Goal: Use online tool/utility: Utilize a website feature to perform a specific function

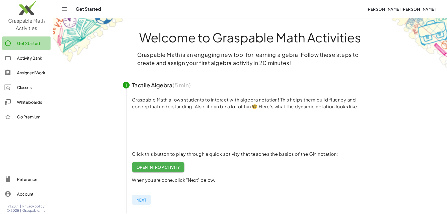
click at [26, 44] on div "Get Started" at bounding box center [32, 43] width 31 height 7
click at [64, 11] on icon "Toggle navigation" at bounding box center [64, 8] width 5 height 3
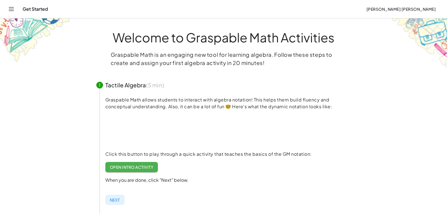
click at [10, 9] on icon "Toggle navigation" at bounding box center [11, 9] width 7 height 7
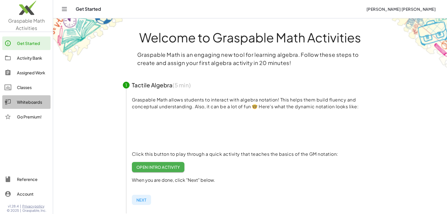
click at [27, 101] on div "Whiteboards" at bounding box center [32, 101] width 31 height 7
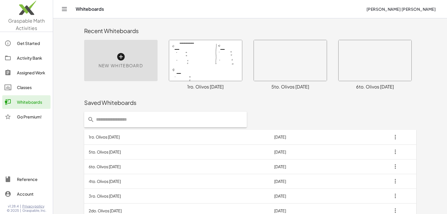
click at [118, 56] on icon at bounding box center [120, 56] width 9 height 9
click at [120, 59] on icon at bounding box center [120, 56] width 9 height 9
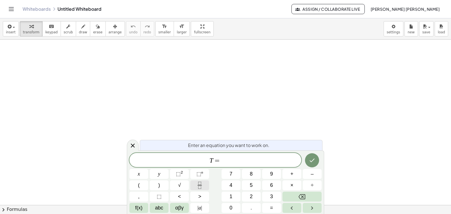
click at [199, 184] on icon "Fraction" at bounding box center [199, 184] width 7 height 7
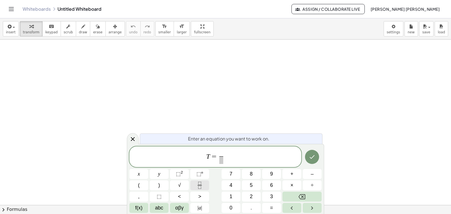
click at [200, 182] on icon "Fraction" at bounding box center [199, 184] width 7 height 7
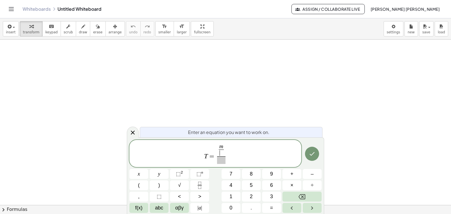
click at [219, 154] on span "​" at bounding box center [221, 152] width 5 height 7
click at [228, 148] on span "T = m n ​ ​ ​" at bounding box center [215, 153] width 172 height 21
click at [227, 148] on span "T = m n ​ ​ ​" at bounding box center [215, 153] width 172 height 21
click at [225, 148] on span "m n ​" at bounding box center [221, 150] width 8 height 12
click at [198, 183] on icon "Fraction" at bounding box center [199, 184] width 7 height 7
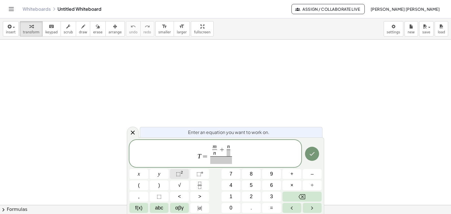
click at [179, 172] on span "⬚" at bounding box center [178, 174] width 5 height 6
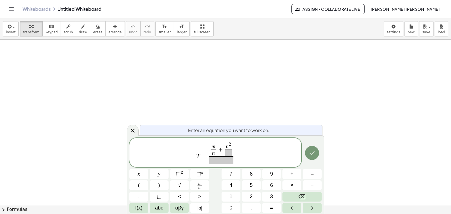
click at [230, 153] on span at bounding box center [228, 152] width 6 height 7
click at [181, 171] on sup "2" at bounding box center [182, 172] width 2 height 4
click at [216, 162] on span at bounding box center [221, 160] width 25 height 8
click at [199, 183] on icon "Fraction" at bounding box center [199, 182] width 3 height 3
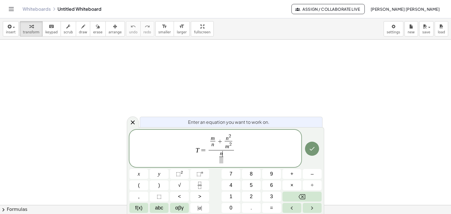
click at [223, 161] on span at bounding box center [221, 159] width 4 height 7
click at [178, 175] on span "⬚" at bounding box center [178, 174] width 5 height 6
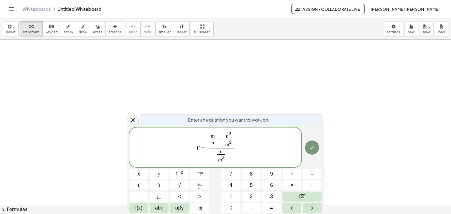
click at [228, 155] on span "n m 2 ​ ​" at bounding box center [221, 156] width 25 height 16
click at [198, 186] on icon "Fraction" at bounding box center [199, 184] width 7 height 7
click at [229, 159] on span "​" at bounding box center [230, 157] width 4 height 7
click at [233, 152] on span "n m 2 ​ − 1 m ​ ​" at bounding box center [221, 156] width 25 height 16
click at [201, 182] on icon "Fraction" at bounding box center [199, 184] width 7 height 7
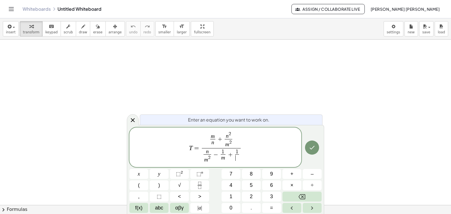
click at [236, 160] on span "​" at bounding box center [237, 157] width 4 height 7
click at [315, 148] on icon "Done" at bounding box center [312, 147] width 7 height 7
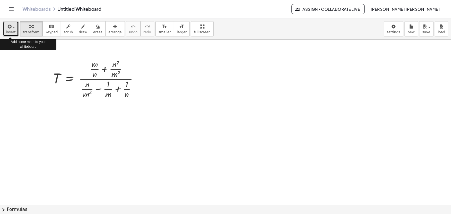
click at [14, 31] on span "insert" at bounding box center [11, 32] width 10 height 4
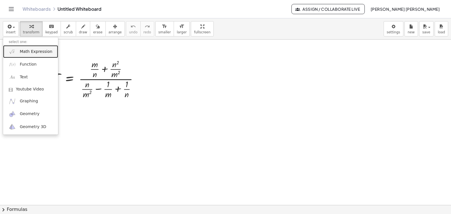
click at [24, 53] on span "Math Expression" at bounding box center [36, 52] width 32 height 6
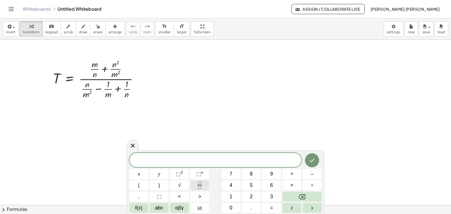
click at [199, 184] on icon "Fraction" at bounding box center [199, 184] width 7 height 7
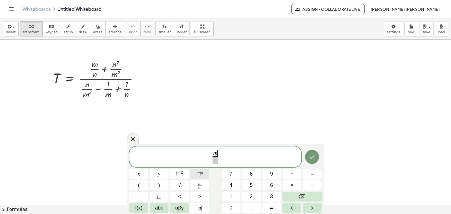
click at [196, 171] on button "⬚ n" at bounding box center [199, 174] width 19 height 10
click at [220, 154] on span "m 3 ​" at bounding box center [215, 155] width 11 height 16
click at [219, 152] on span "m 3" at bounding box center [215, 151] width 8 height 9
click at [200, 174] on span "⬚" at bounding box center [199, 174] width 5 height 6
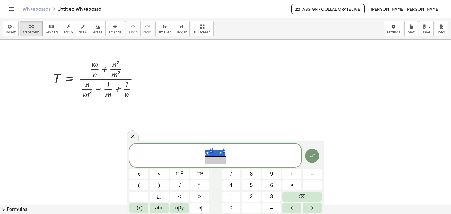
drag, startPoint x: 206, startPoint y: 151, endPoint x: 224, endPoint y: 151, distance: 18.3
click at [198, 186] on icon "Fraction" at bounding box center [199, 184] width 7 height 7
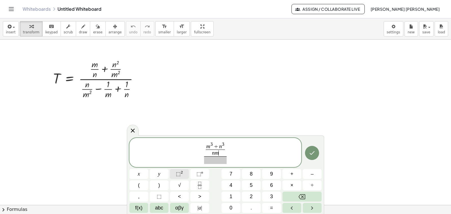
click at [182, 171] on sup "2" at bounding box center [182, 172] width 2 height 4
click at [216, 161] on span "​" at bounding box center [215, 160] width 23 height 8
click at [202, 185] on icon "Fraction" at bounding box center [199, 184] width 7 height 7
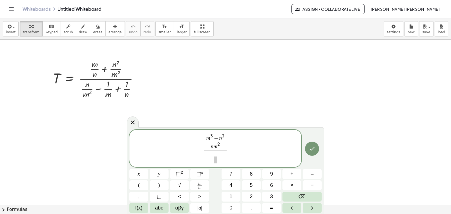
click at [217, 161] on span at bounding box center [216, 159] width 4 height 7
click at [181, 172] on span "⬚" at bounding box center [178, 174] width 5 height 6
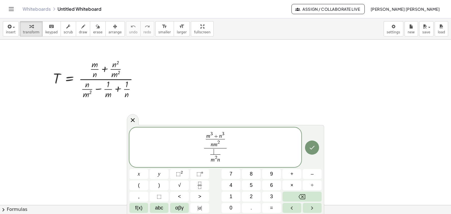
click at [211, 152] on span "​" at bounding box center [215, 151] width 10 height 5
click at [182, 172] on sup "2" at bounding box center [182, 172] width 2 height 4
click at [180, 171] on span "⬚" at bounding box center [178, 174] width 5 height 6
click at [309, 148] on icon "Done" at bounding box center [312, 146] width 7 height 7
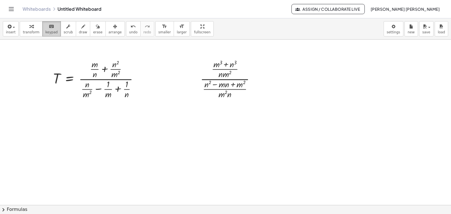
click at [45, 26] on div "keyboard" at bounding box center [51, 26] width 12 height 7
click at [43, 40] on div at bounding box center [225, 204] width 451 height 330
click at [45, 32] on span "keypad" at bounding box center [51, 32] width 12 height 4
click at [49, 30] on button "keyboard keypad" at bounding box center [51, 28] width 19 height 15
click at [255, 78] on div at bounding box center [257, 79] width 6 height 6
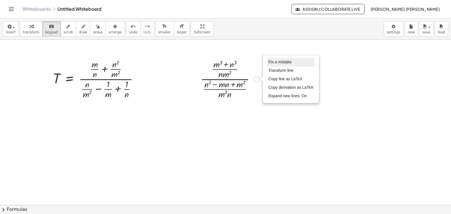
click at [271, 63] on span "Fix a mistake" at bounding box center [280, 62] width 23 height 5
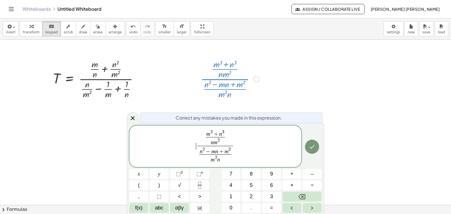
click at [196, 146] on span "​ m 3 + n 3 n m 2 ​ n 2 − m n + m 2 m 2 n ​ ​" at bounding box center [215, 147] width 172 height 36
click at [311, 143] on icon "Done" at bounding box center [312, 146] width 7 height 7
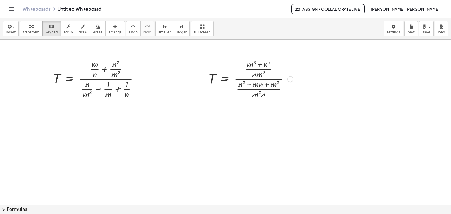
drag, startPoint x: 238, startPoint y: 78, endPoint x: 213, endPoint y: 92, distance: 29.3
click at [213, 92] on div at bounding box center [251, 79] width 91 height 42
click at [109, 27] on div "button" at bounding box center [115, 26] width 13 height 7
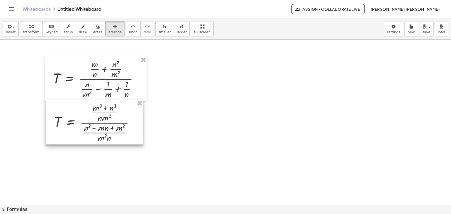
drag, startPoint x: 246, startPoint y: 85, endPoint x: 91, endPoint y: 129, distance: 160.3
click at [91, 129] on div at bounding box center [95, 122] width 98 height 45
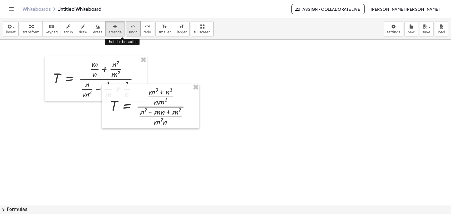
click at [131, 28] on icon "undo" at bounding box center [133, 26] width 5 height 7
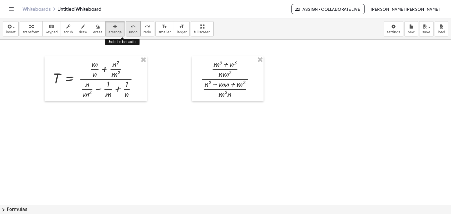
click at [131, 28] on icon "undo" at bounding box center [133, 26] width 5 height 7
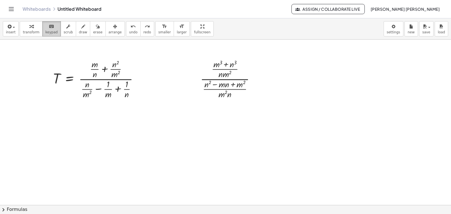
click at [47, 30] on span "keypad" at bounding box center [51, 32] width 12 height 4
click at [256, 79] on div "Fix a mistake Transform line Copy line as LaTeX Copy derivation as LaTeX Expand…" at bounding box center [257, 79] width 6 height 6
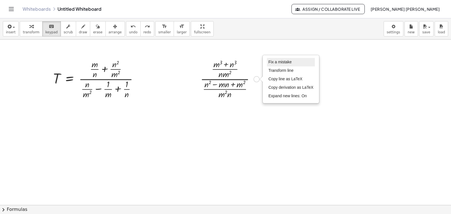
click at [271, 64] on span "Fix a mistake" at bounding box center [280, 62] width 23 height 5
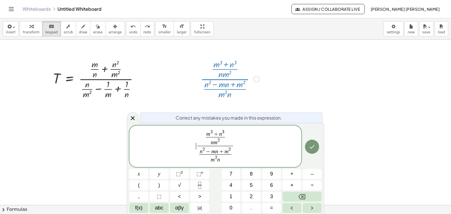
click at [193, 146] on span "​ m 3 + n 3 n m 2 ​ n 2 − m n + m 2 m 2 n ​ ​" at bounding box center [215, 147] width 172 height 36
click at [311, 143] on icon "Done" at bounding box center [312, 146] width 7 height 7
click at [310, 145] on icon "Done" at bounding box center [312, 146] width 7 height 7
click at [308, 146] on button "Done" at bounding box center [312, 146] width 14 height 14
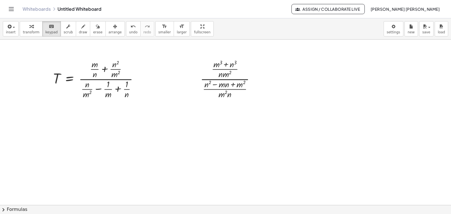
drag, startPoint x: 211, startPoint y: 87, endPoint x: 96, endPoint y: 139, distance: 126.4
click at [96, 139] on div "T = · ( + · m · n + · n 2 · m 2 ) · ( + · n · m 2 − · 1 · m + · 1 · n ) · · ( +…" at bounding box center [225, 204] width 451 height 330
click at [109, 30] on span "arrange" at bounding box center [115, 32] width 13 height 4
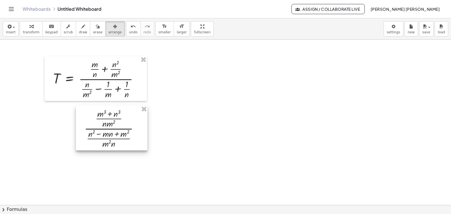
drag, startPoint x: 230, startPoint y: 80, endPoint x: 116, endPoint y: 127, distance: 123.6
click at [116, 127] on div at bounding box center [112, 128] width 72 height 45
click at [79, 32] on span "draw" at bounding box center [83, 32] width 8 height 4
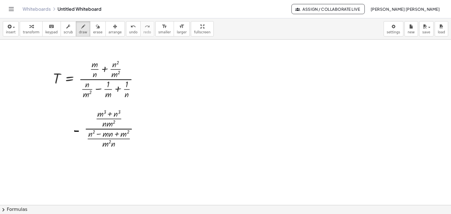
drag, startPoint x: 75, startPoint y: 131, endPoint x: 78, endPoint y: 131, distance: 3.7
click at [78, 131] on div at bounding box center [225, 204] width 451 height 330
drag, startPoint x: 75, startPoint y: 128, endPoint x: 80, endPoint y: 128, distance: 4.5
click at [80, 128] on div at bounding box center [225, 204] width 451 height 330
drag, startPoint x: 118, startPoint y: 137, endPoint x: 122, endPoint y: 133, distance: 5.4
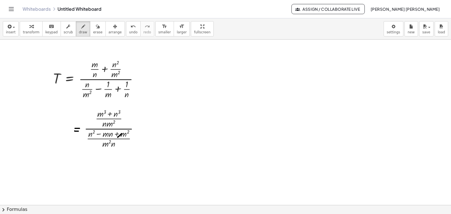
click at [122, 133] on div at bounding box center [225, 204] width 451 height 330
click at [129, 31] on span "undo" at bounding box center [133, 32] width 8 height 4
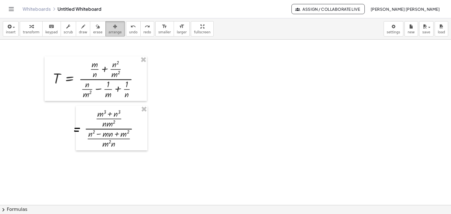
click at [109, 30] on span "arrange" at bounding box center [115, 32] width 13 height 4
click at [148, 106] on div at bounding box center [112, 128] width 72 height 45
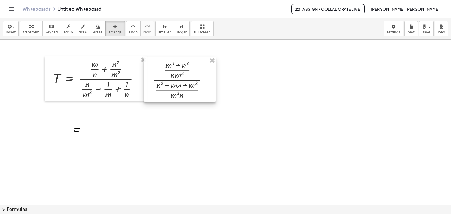
drag, startPoint x: 153, startPoint y: 92, endPoint x: 177, endPoint y: 69, distance: 32.9
click at [177, 69] on div at bounding box center [180, 79] width 72 height 45
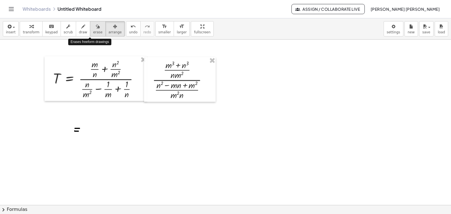
click at [93, 32] on span "erase" at bounding box center [97, 32] width 9 height 4
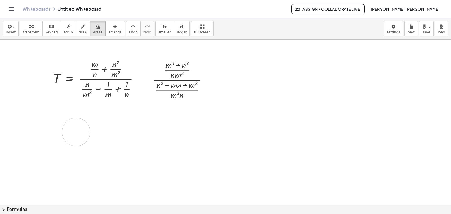
drag, startPoint x: 76, startPoint y: 126, endPoint x: 76, endPoint y: 132, distance: 5.6
click at [76, 132] on div at bounding box center [225, 204] width 451 height 330
click at [79, 32] on span "draw" at bounding box center [83, 32] width 8 height 4
drag, startPoint x: 138, startPoint y: 81, endPoint x: 142, endPoint y: 81, distance: 4.0
click at [142, 81] on div at bounding box center [225, 204] width 451 height 330
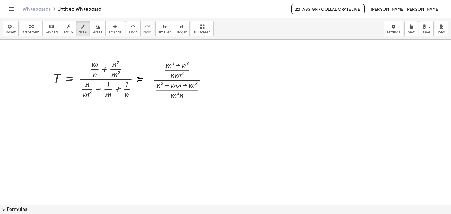
drag, startPoint x: 138, startPoint y: 77, endPoint x: 143, endPoint y: 78, distance: 5.2
click at [143, 78] on div at bounding box center [225, 204] width 451 height 330
click at [129, 30] on span "undo" at bounding box center [133, 32] width 8 height 4
drag, startPoint x: 137, startPoint y: 78, endPoint x: 142, endPoint y: 78, distance: 5.1
click at [142, 78] on div at bounding box center [225, 204] width 451 height 330
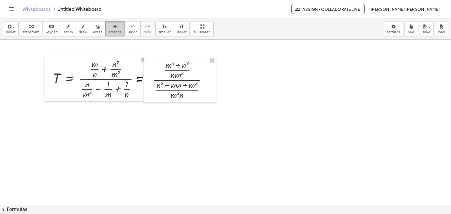
click at [109, 33] on span "arrange" at bounding box center [115, 32] width 13 height 4
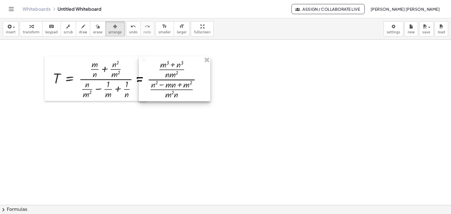
drag, startPoint x: 184, startPoint y: 86, endPoint x: 179, endPoint y: 85, distance: 5.4
click at [179, 85] on div at bounding box center [175, 78] width 72 height 45
click at [182, 114] on div at bounding box center [225, 204] width 451 height 330
click at [129, 31] on span "undo" at bounding box center [133, 32] width 8 height 4
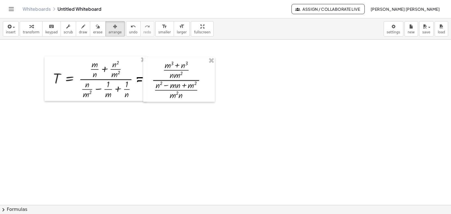
click at [144, 31] on span "redo" at bounding box center [148, 32] width 8 height 4
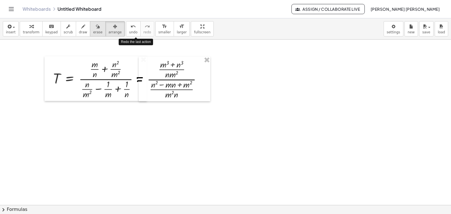
click at [96, 30] on icon "button" at bounding box center [98, 26] width 4 height 7
click at [79, 31] on span "draw" at bounding box center [83, 32] width 8 height 4
drag, startPoint x: 163, startPoint y: 78, endPoint x: 181, endPoint y: 73, distance: 18.8
click at [181, 73] on div at bounding box center [225, 204] width 451 height 330
drag, startPoint x: 164, startPoint y: 98, endPoint x: 178, endPoint y: 92, distance: 15.0
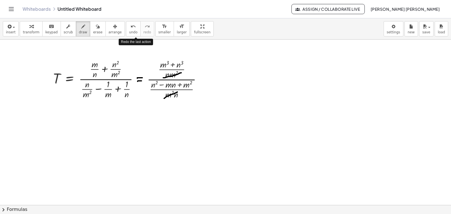
click at [178, 92] on div at bounding box center [225, 204] width 451 height 330
drag, startPoint x: 200, startPoint y: 80, endPoint x: 204, endPoint y: 81, distance: 4.3
click at [204, 81] on div at bounding box center [225, 204] width 451 height 330
drag, startPoint x: 200, startPoint y: 78, endPoint x: 205, endPoint y: 78, distance: 5.4
click at [205, 78] on div at bounding box center [225, 204] width 451 height 330
